Goal: Information Seeking & Learning: Learn about a topic

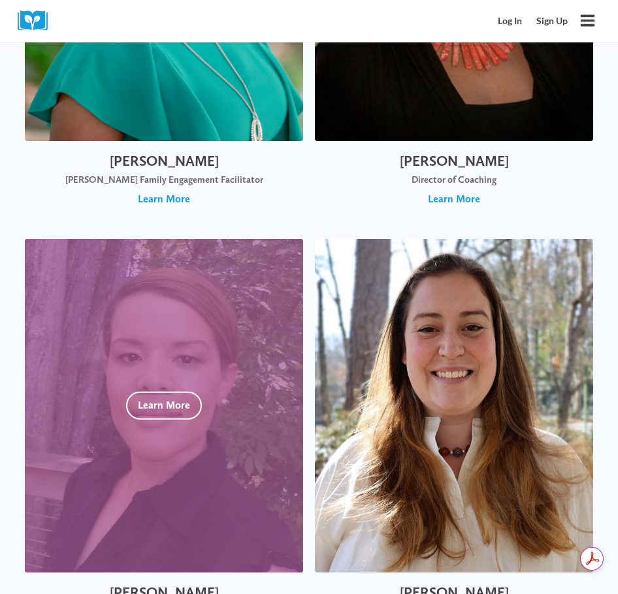
scroll to position [4488, 0]
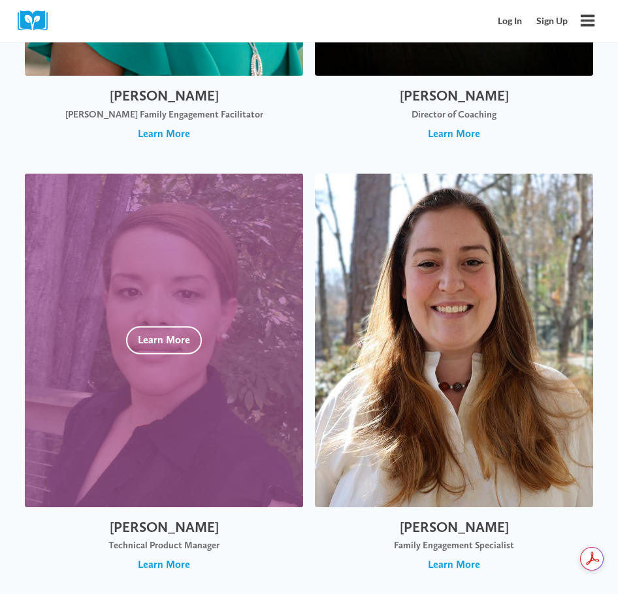
click at [236, 444] on div at bounding box center [164, 341] width 278 height 334
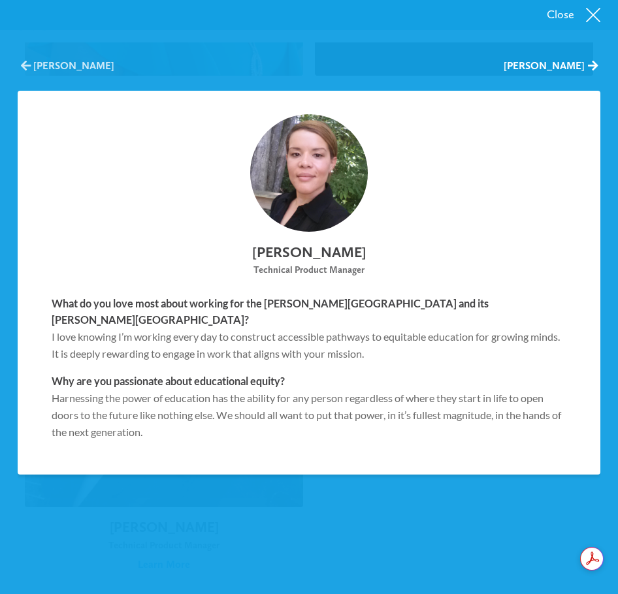
scroll to position [4619, 0]
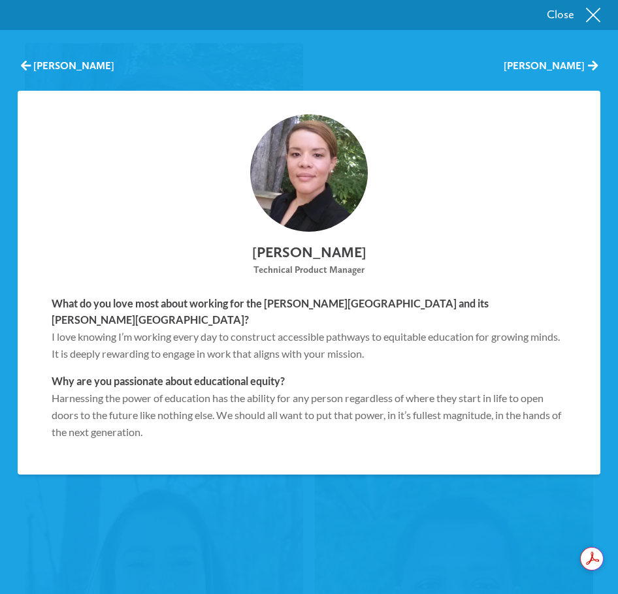
click at [566, 15] on button "Close" at bounding box center [309, 15] width 618 height 30
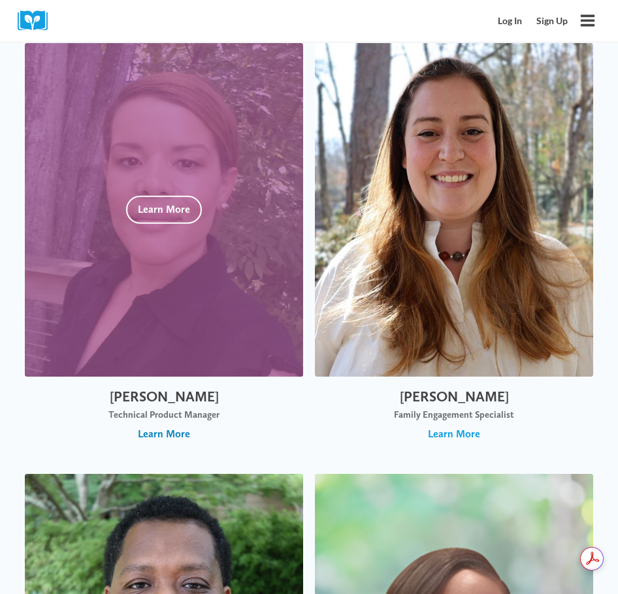
click at [178, 438] on span "Learn More" at bounding box center [164, 434] width 52 height 14
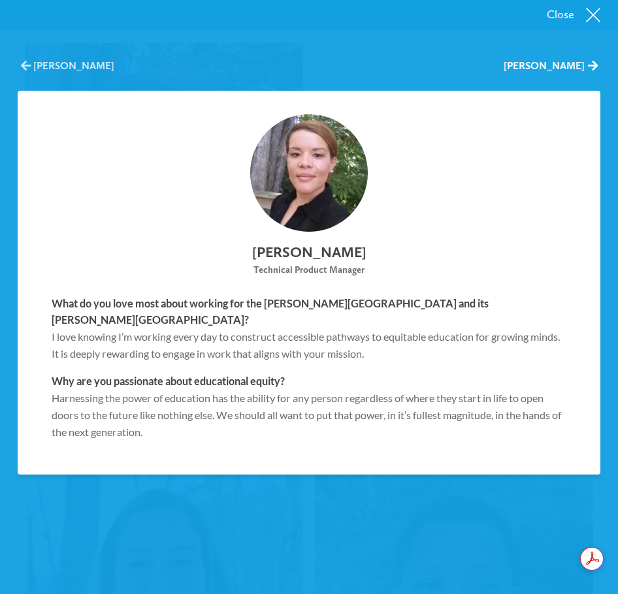
click at [22, 68] on span "Trina Heath" at bounding box center [26, 66] width 10 height 12
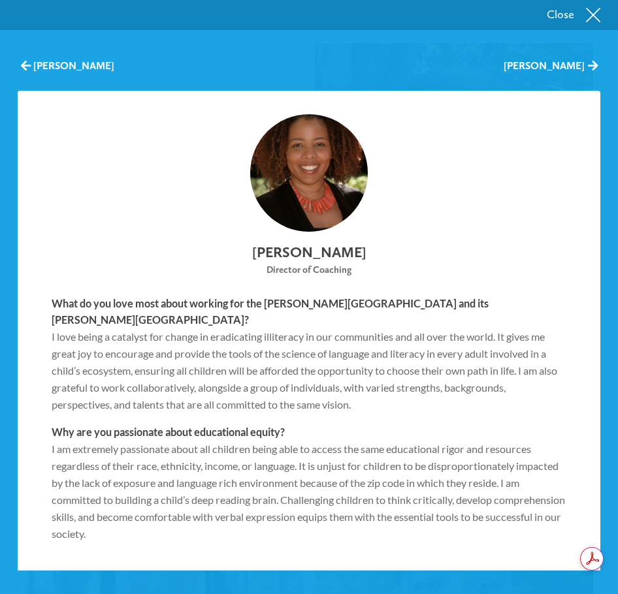
click at [547, 18] on button "Close" at bounding box center [309, 15] width 618 height 30
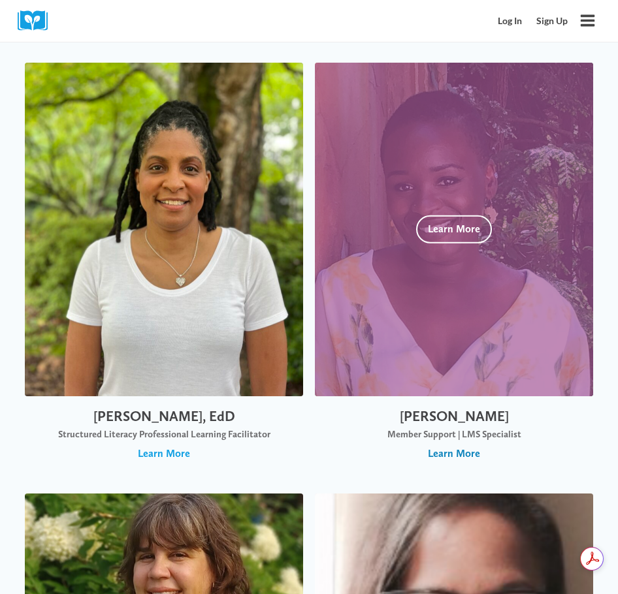
scroll to position [0, 0]
click at [470, 447] on span "Learn More" at bounding box center [454, 454] width 52 height 14
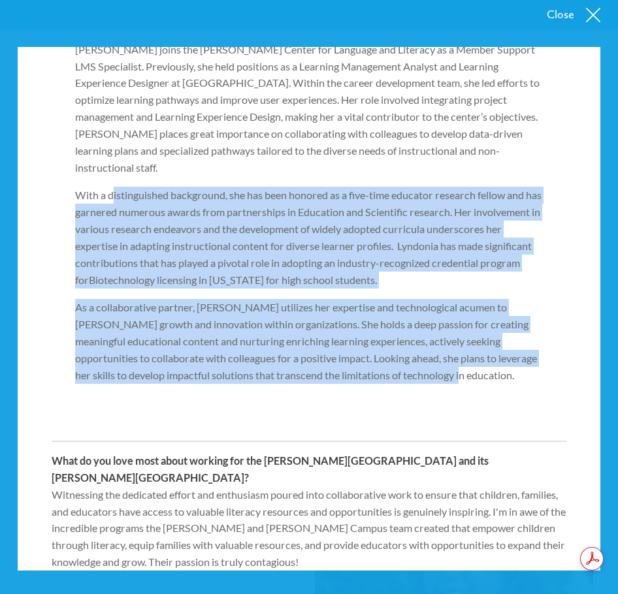
scroll to position [150, 0]
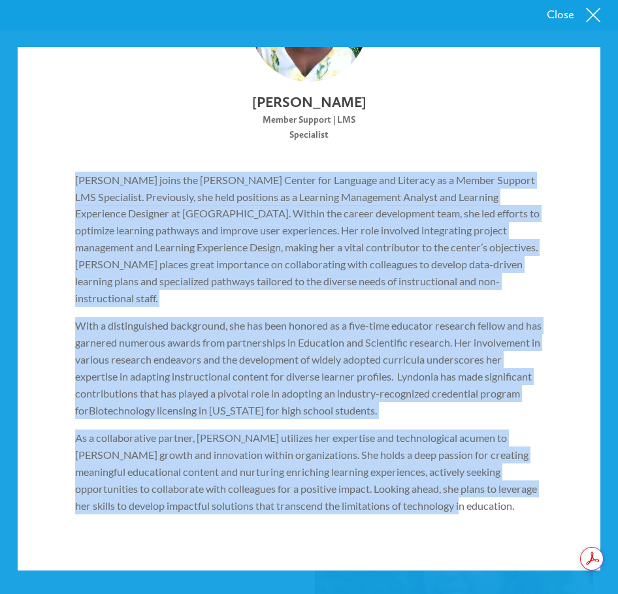
drag, startPoint x: 475, startPoint y: 251, endPoint x: 56, endPoint y: 197, distance: 422.9
click at [56, 197] on div "[PERSON_NAME] joins the [PERSON_NAME] Center for Language and Literacy as a Mem…" at bounding box center [309, 360] width 515 height 400
copy div "Loremips dolor sit Ametcon Adipis eli Seddoeiu tem Incididu ut l Etdolo Magnaal…"
click at [375, 175] on div "[PERSON_NAME] Member Support | LMS Specialist [PERSON_NAME] joins the [PERSON_N…" at bounding box center [309, 394] width 583 height 907
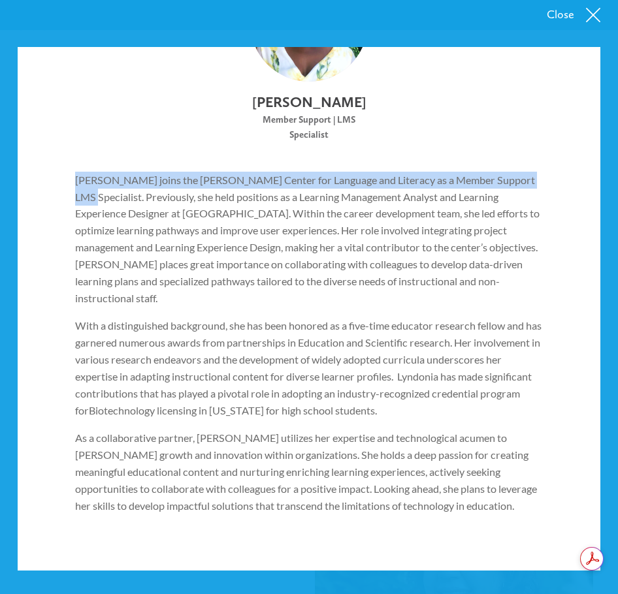
drag, startPoint x: 74, startPoint y: 197, endPoint x: 520, endPoint y: 178, distance: 445.9
click at [520, 178] on div "[PERSON_NAME] joins the [PERSON_NAME] Center for Language and Literacy as a Mem…" at bounding box center [309, 360] width 515 height 400
copy p "[PERSON_NAME] joins the [PERSON_NAME] Center for Language and Literacy as a Mem…"
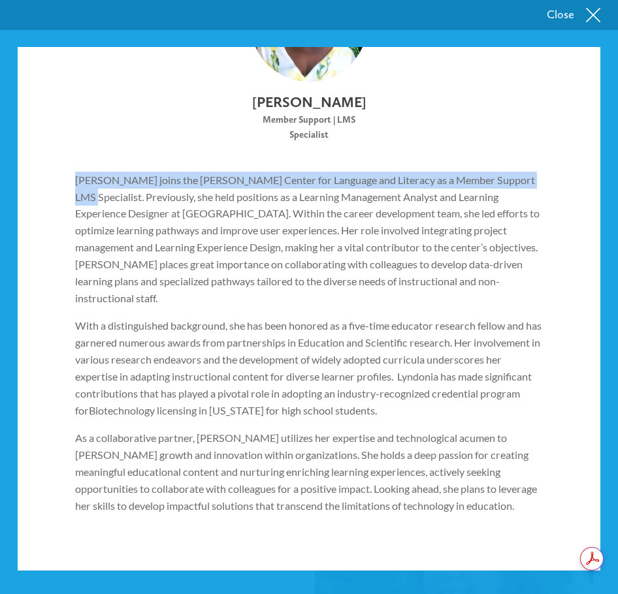
click at [547, 13] on button "Close" at bounding box center [309, 15] width 618 height 30
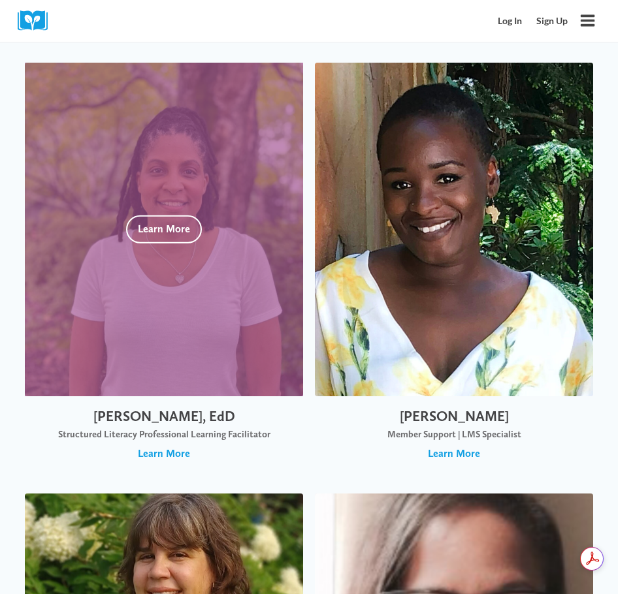
click at [160, 200] on div at bounding box center [164, 230] width 278 height 334
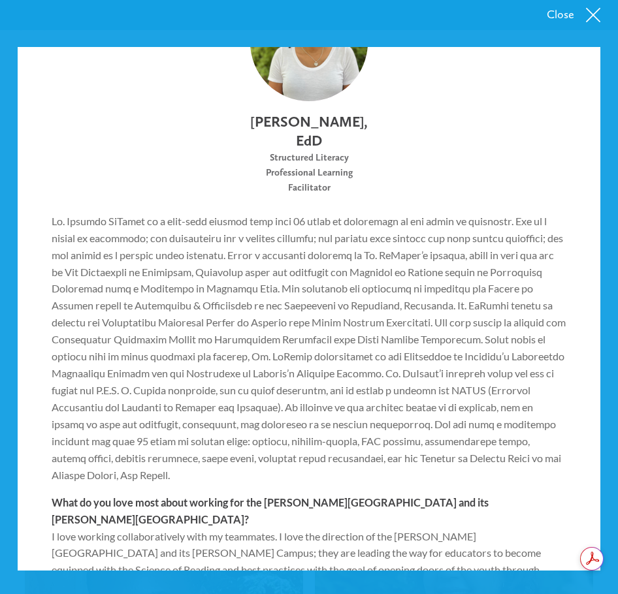
scroll to position [261, 0]
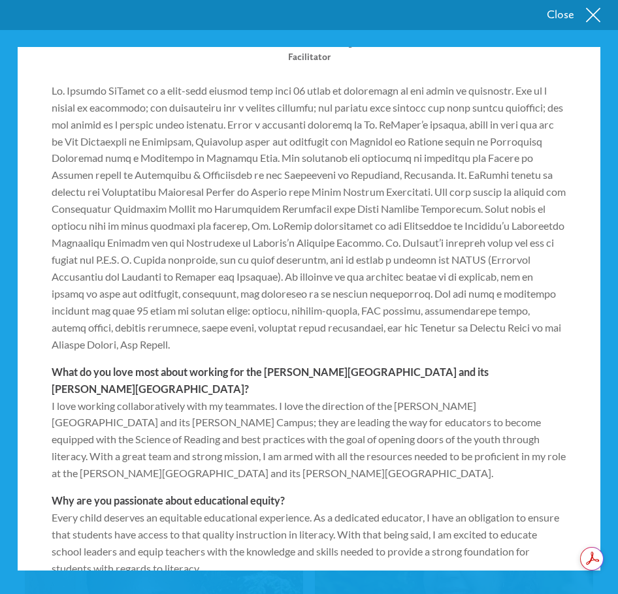
click at [567, 14] on button "Close" at bounding box center [309, 15] width 618 height 30
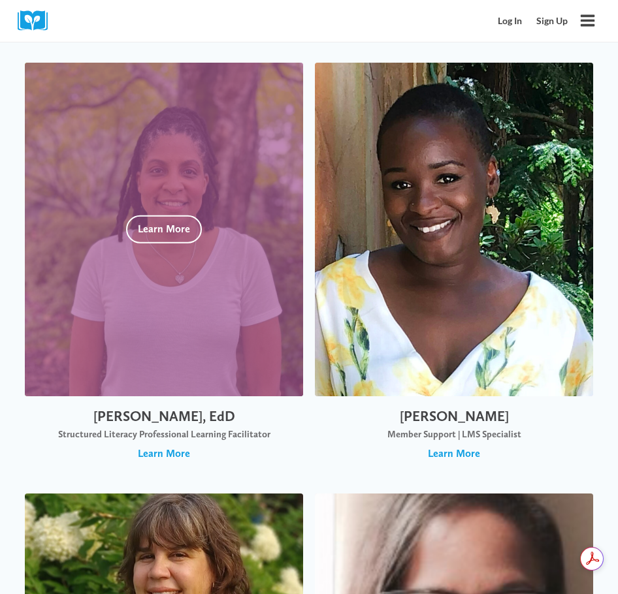
click at [182, 197] on div at bounding box center [164, 230] width 278 height 334
